Goal: Book appointment/travel/reservation

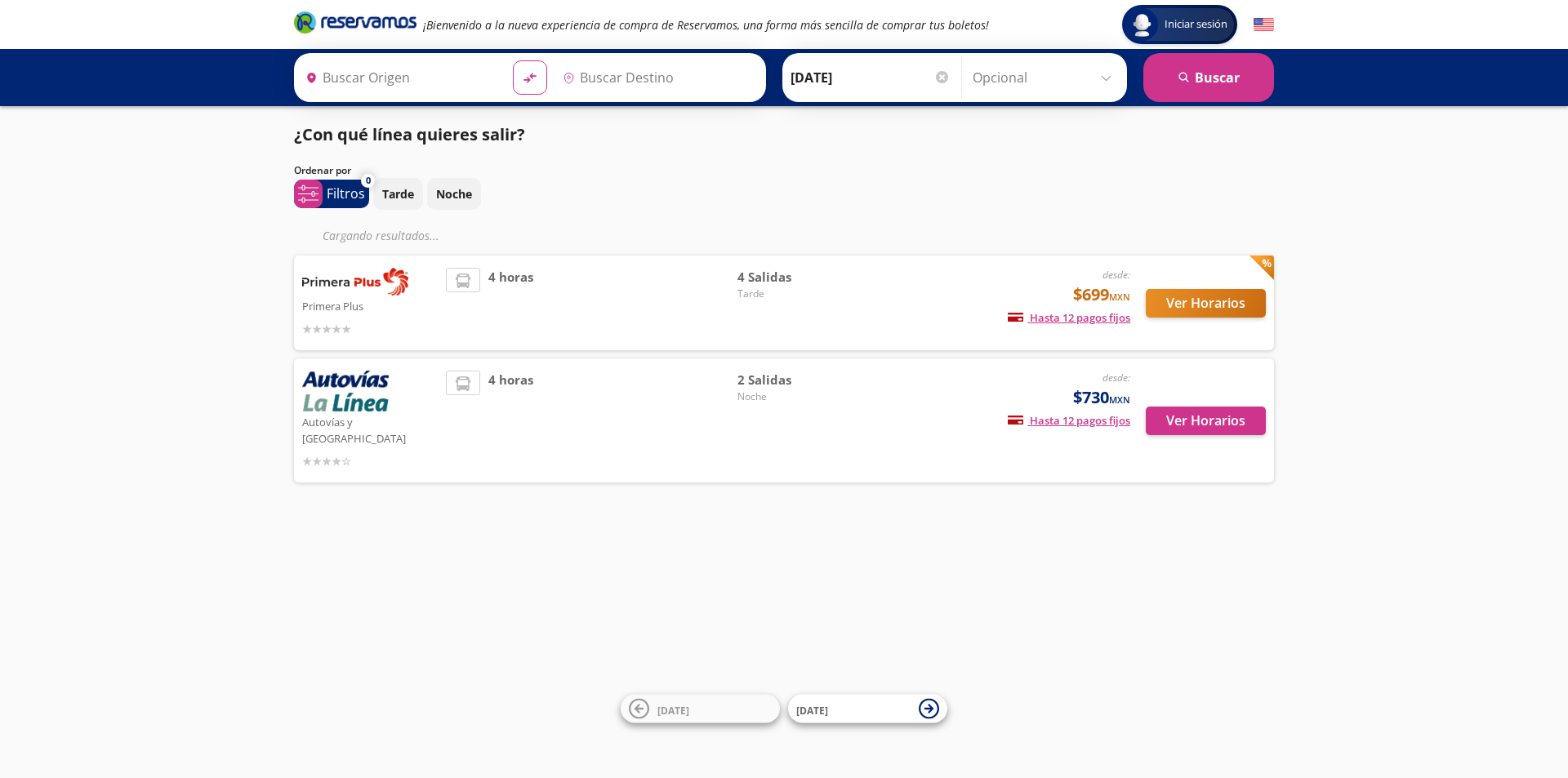
type input "[GEOGRAPHIC_DATA], [GEOGRAPHIC_DATA]"
type input "Tecomán, Colima"
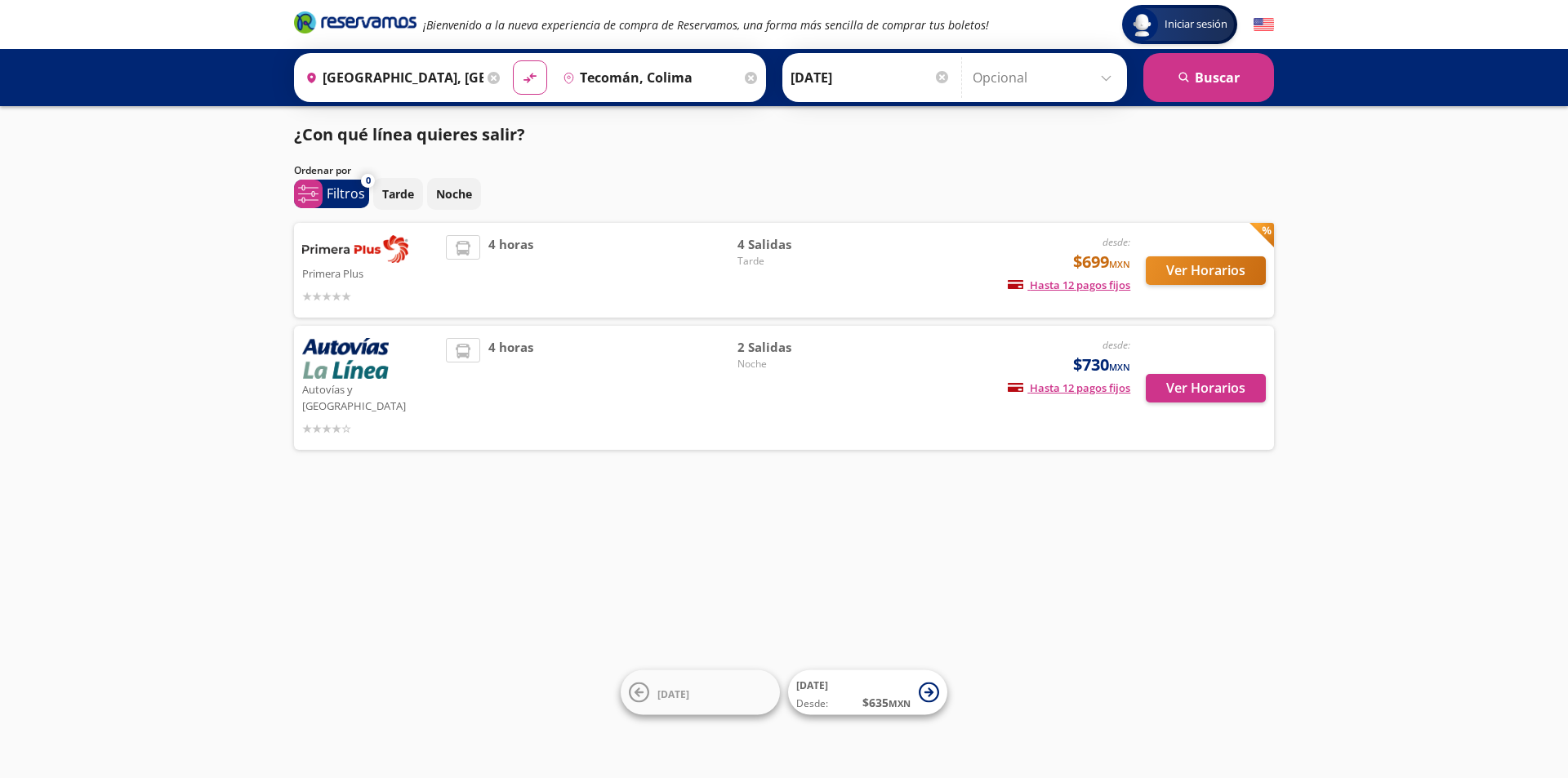
click at [712, 277] on div "4 horas" at bounding box center [591, 271] width 291 height 71
click at [694, 271] on div "4 horas" at bounding box center [591, 271] width 291 height 71
click at [901, 278] on div "desde: $699 MXN Hasta 12 pagos fijos Pagos fijos en compras mayores a $30 MXN, …" at bounding box center [994, 271] width 270 height 71
click at [905, 278] on div "desde: $699 MXN Hasta 12 pagos fijos Pagos fijos en compras mayores a $30 MXN, …" at bounding box center [994, 271] width 270 height 71
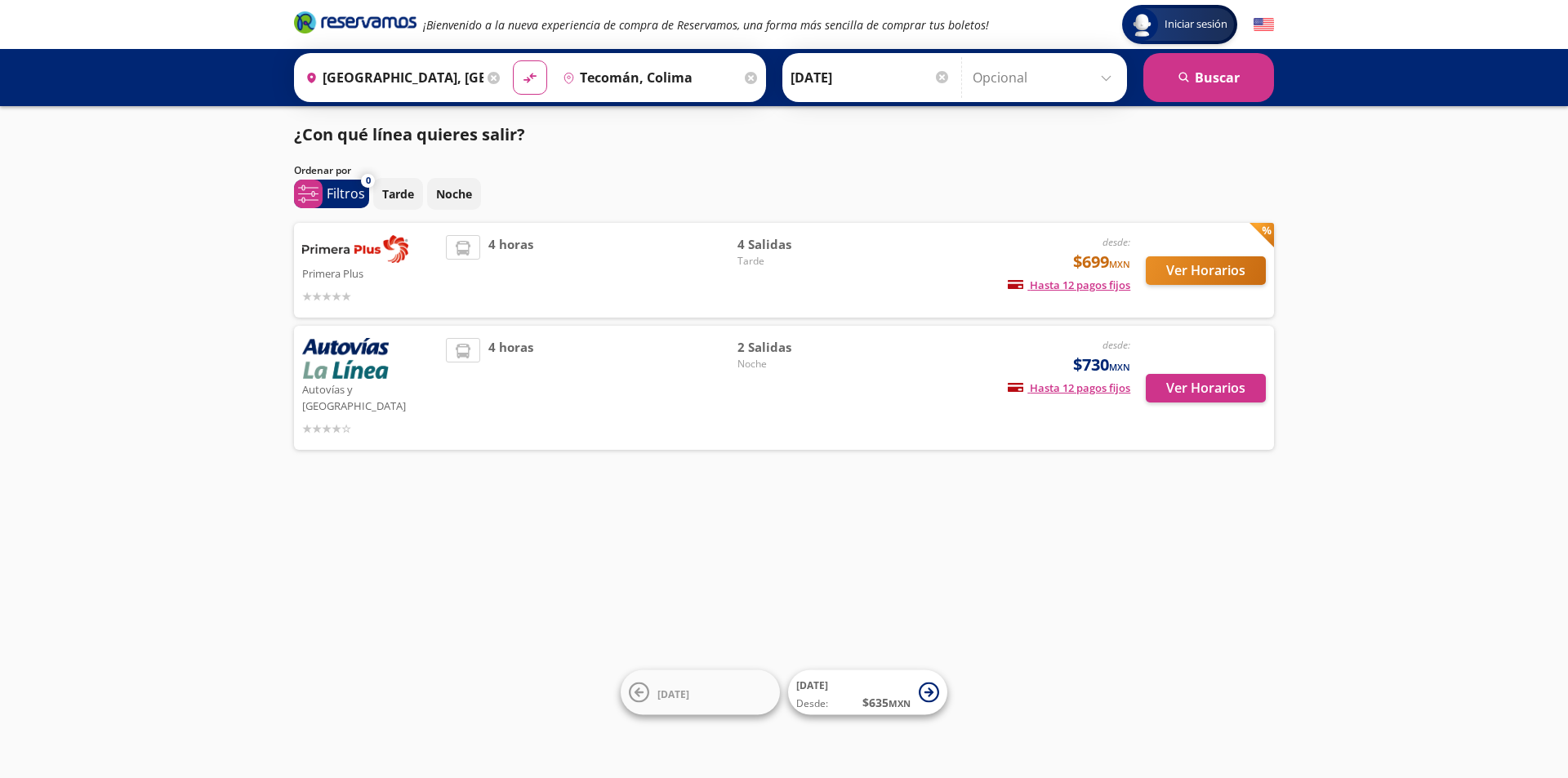
click at [826, 275] on div "4 Salidas Tarde" at bounding box center [795, 271] width 115 height 71
click at [817, 275] on div "4 Salidas Tarde" at bounding box center [795, 271] width 115 height 71
click at [1216, 268] on button "Ver Horarios" at bounding box center [1205, 271] width 120 height 28
click at [1213, 382] on button "Ver Horarios" at bounding box center [1205, 388] width 120 height 28
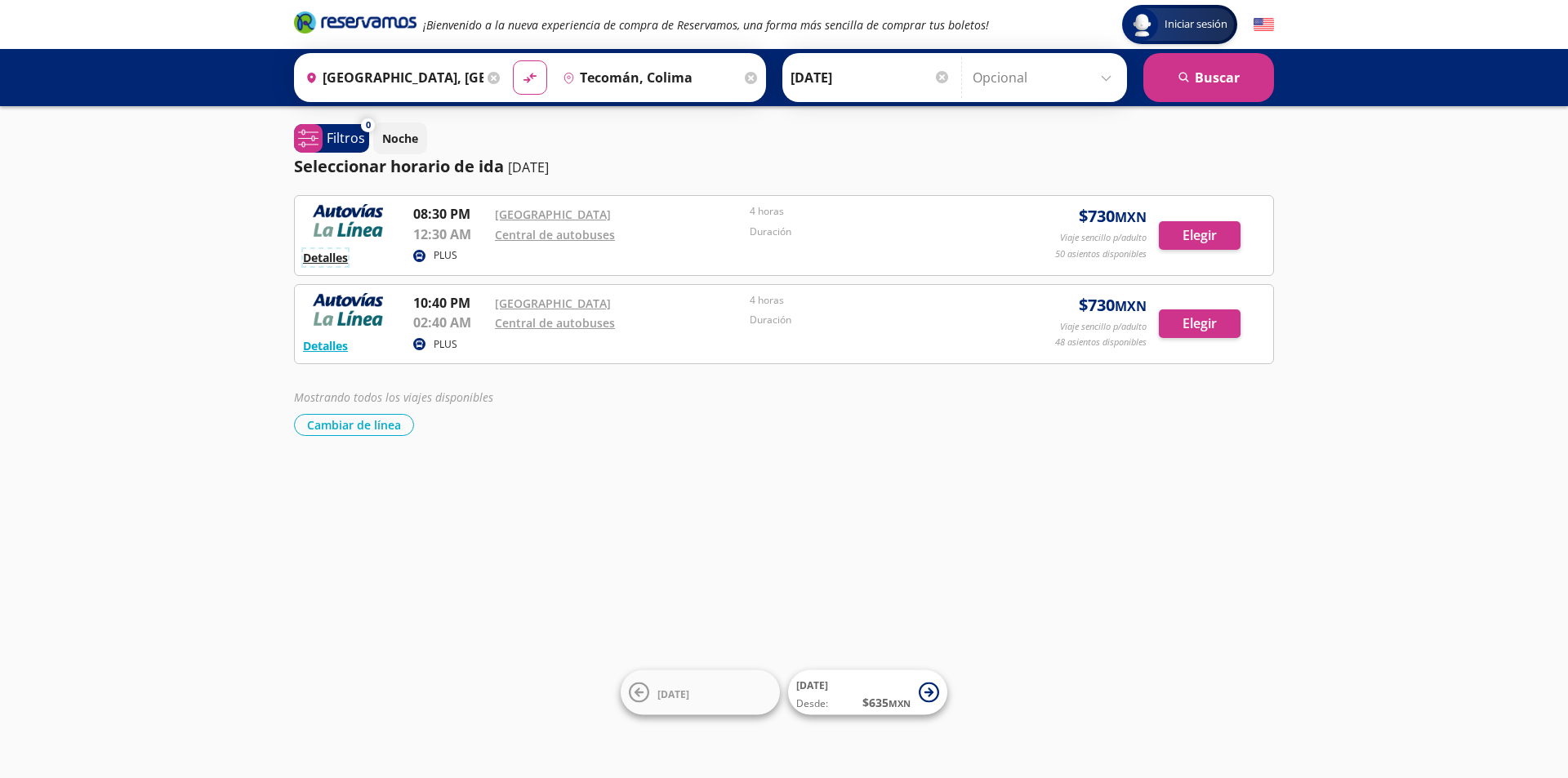
click at [339, 261] on button "Detalles" at bounding box center [325, 257] width 45 height 17
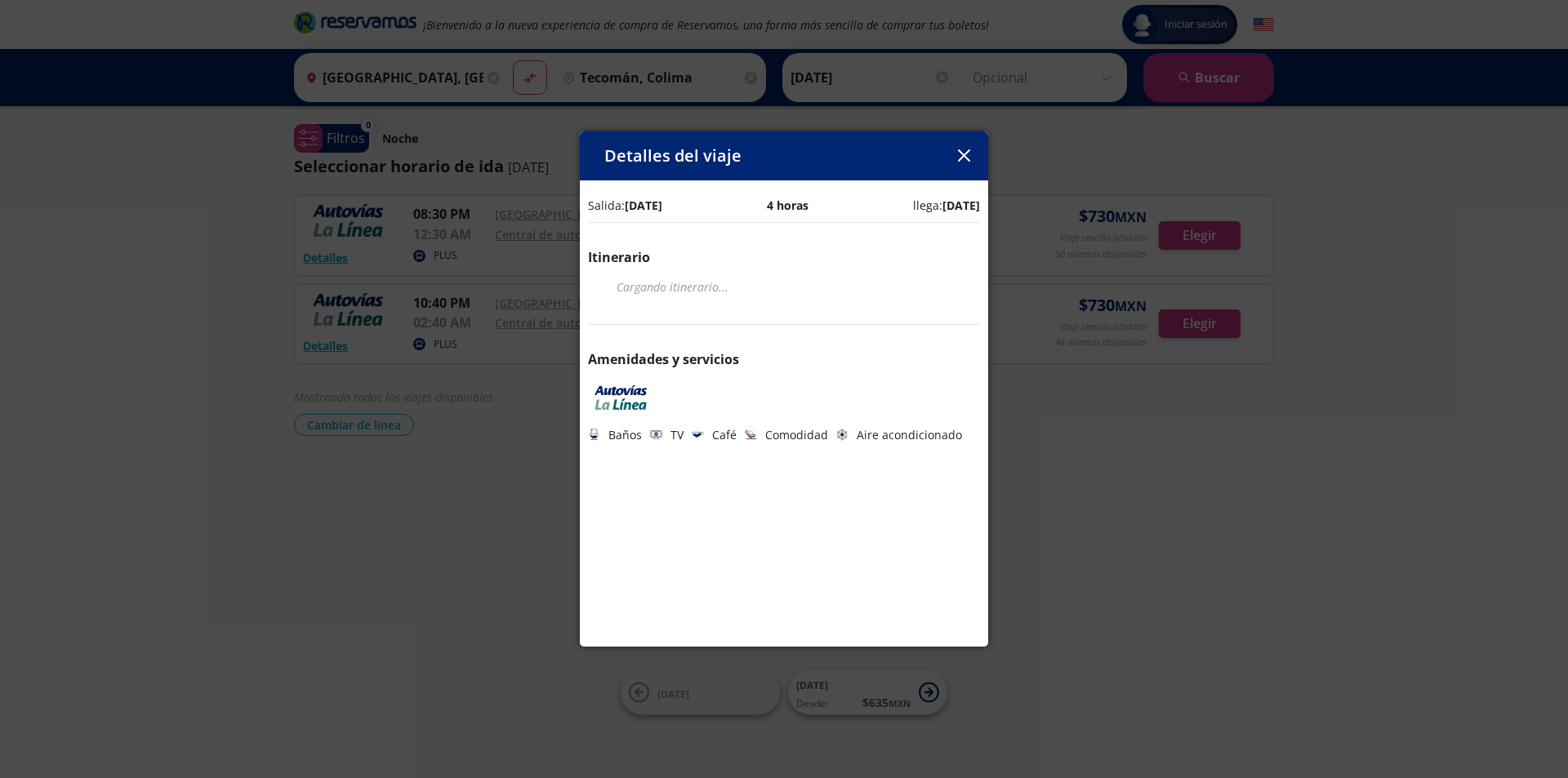
click at [1060, 505] on div "Detalles del viaje Salida: [DATE] 4 horas llega: [DATE] Itinerario Cargando iti…" at bounding box center [784, 389] width 1568 height 778
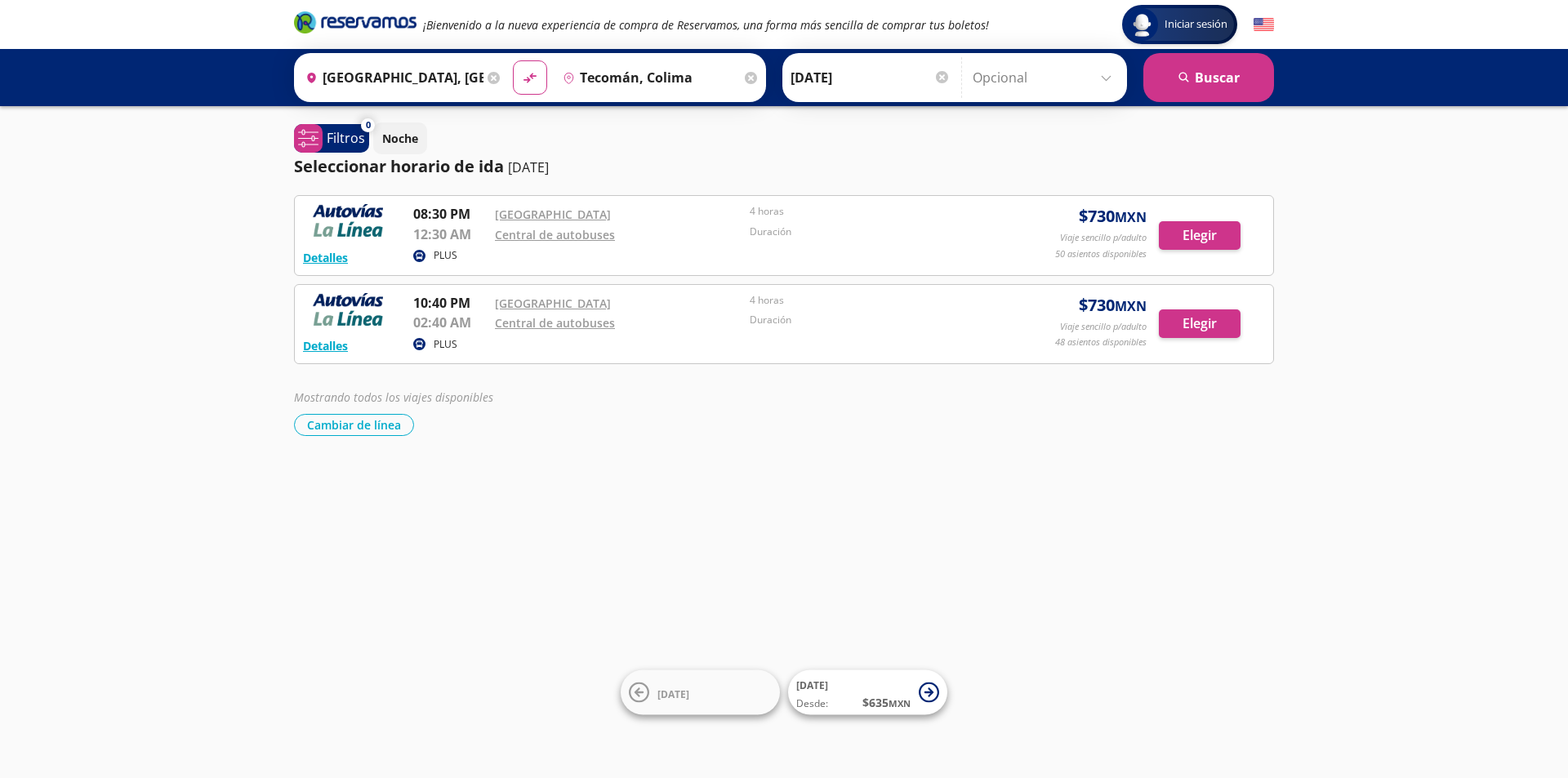
click at [442, 446] on div "Iniciar sesión Iniciar sesión ¡Bienvenido a la nueva experiencia de compra de R…" at bounding box center [784, 389] width 1568 height 778
click at [689, 477] on div "Iniciar sesión Iniciar sesión ¡Bienvenido a la nueva experiencia de compra de R…" at bounding box center [784, 389] width 1568 height 778
click at [670, 475] on div "Iniciar sesión Iniciar sesión ¡Bienvenido a la nueva experiencia de compra de R…" at bounding box center [784, 389] width 1568 height 778
click at [331, 259] on button "Detalles" at bounding box center [325, 257] width 45 height 17
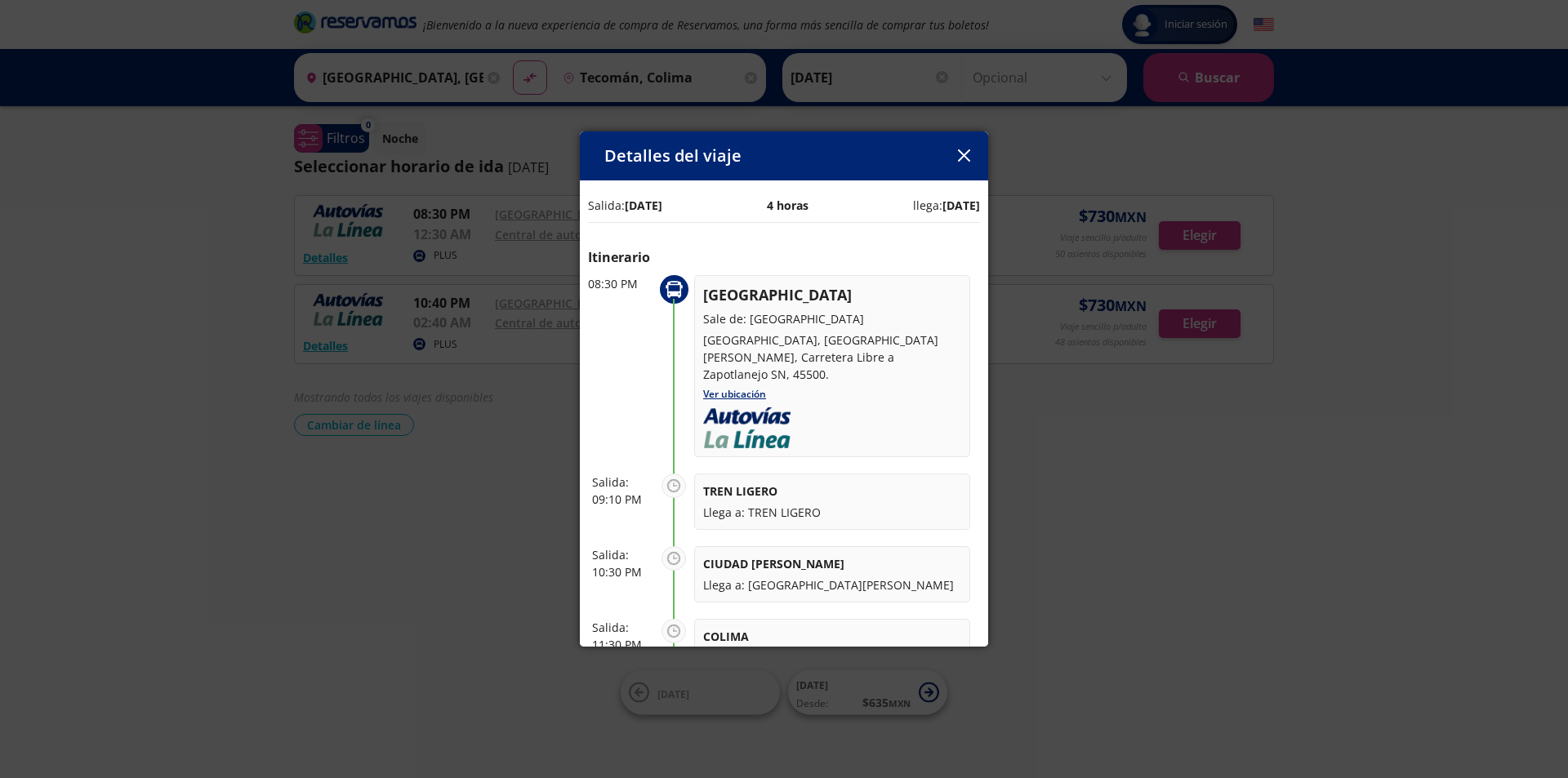
click at [967, 153] on icon "button" at bounding box center [964, 155] width 12 height 12
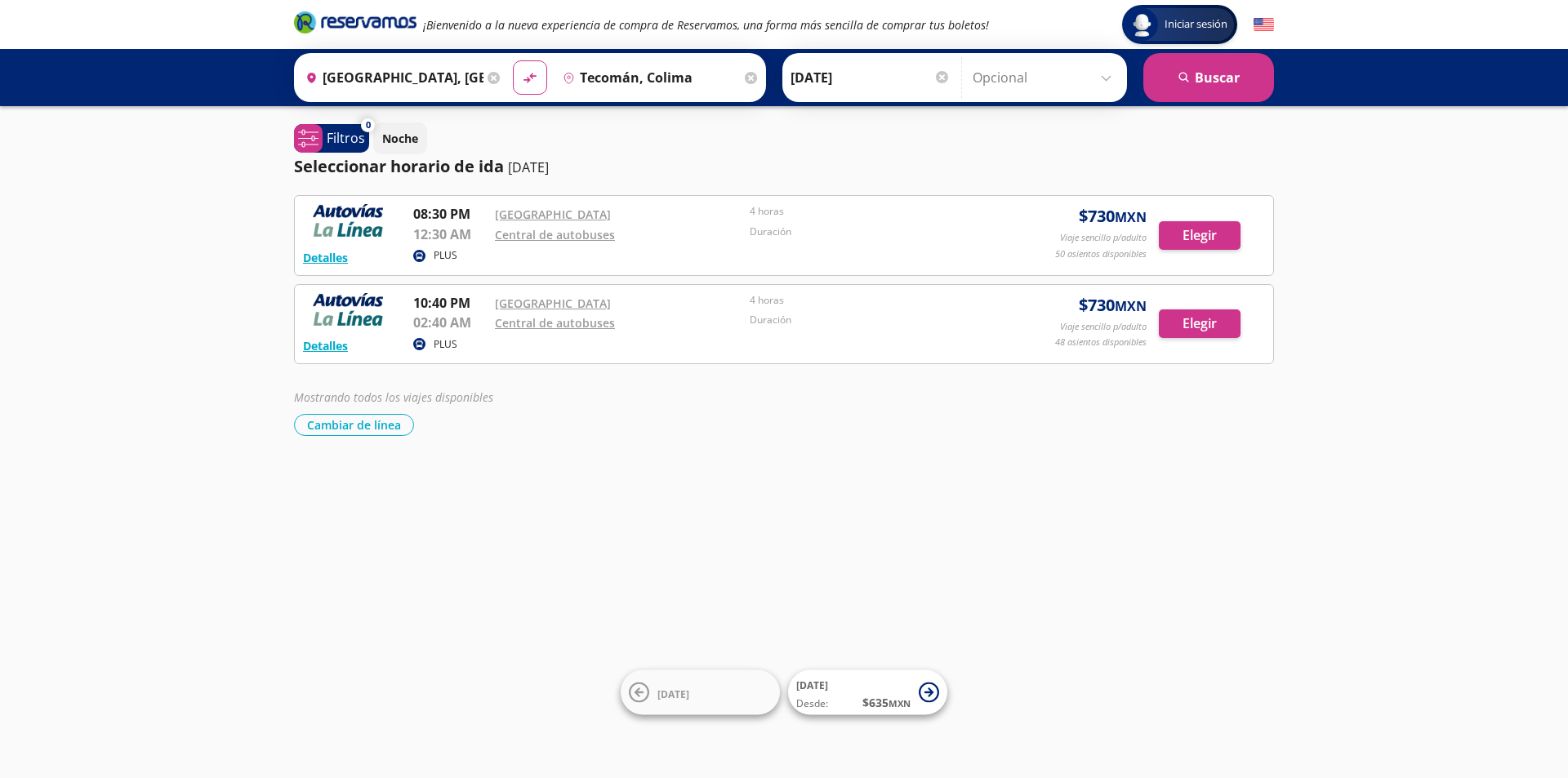
click at [696, 512] on div "Iniciar sesión Iniciar sesión ¡Bienvenido a la nueva experiencia de compra de R…" at bounding box center [784, 389] width 1568 height 778
click at [802, 447] on div "Iniciar sesión Iniciar sesión ¡Bienvenido a la nueva experiencia de compra de R…" at bounding box center [784, 389] width 1568 height 778
click at [336, 258] on button "Detalles" at bounding box center [325, 257] width 45 height 17
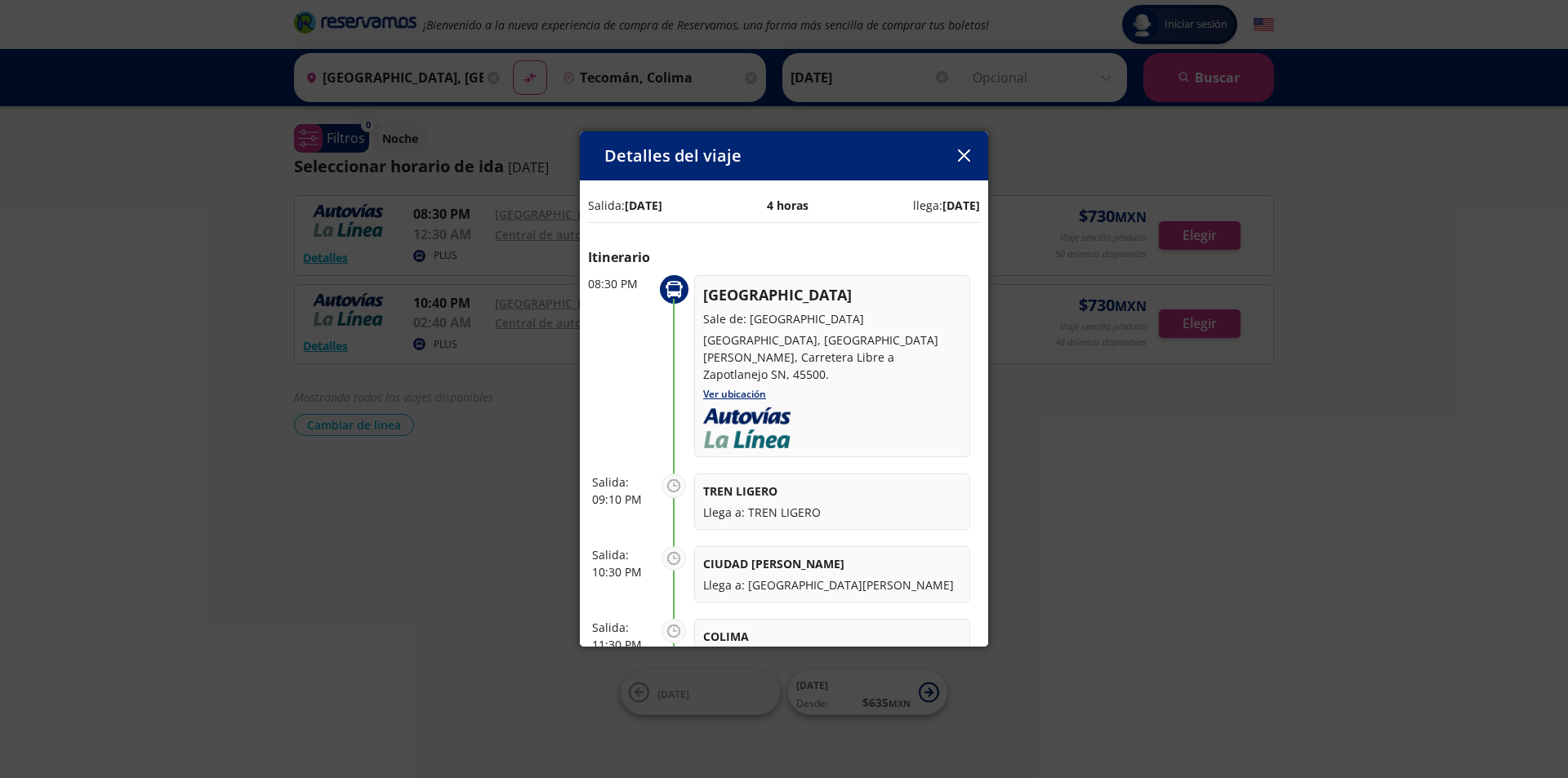
click at [962, 157] on icon "button" at bounding box center [964, 155] width 12 height 12
